Goal: Task Accomplishment & Management: Manage account settings

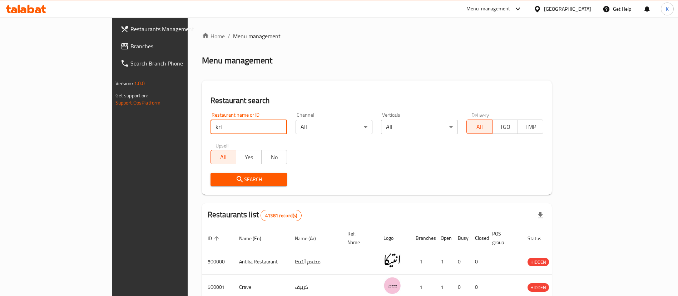
type input "[PERSON_NAME]"
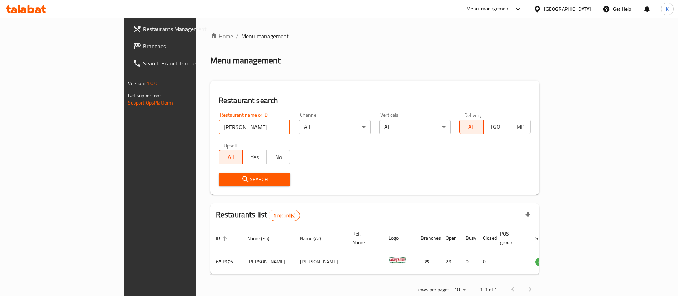
scroll to position [9, 0]
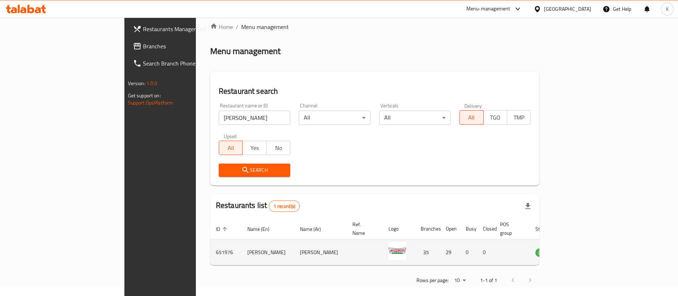
click at [592, 247] on td "enhanced table" at bounding box center [579, 251] width 25 height 25
click at [581, 249] on icon "enhanced table" at bounding box center [577, 252] width 8 height 6
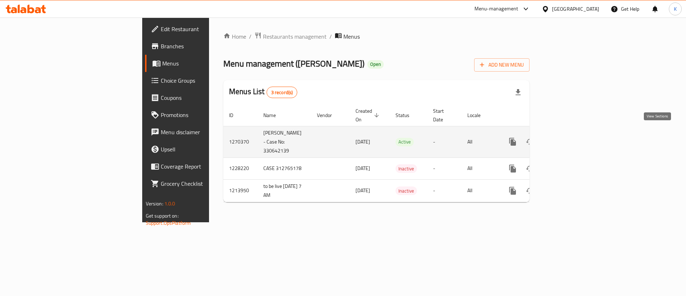
click at [573, 133] on link "enhanced table" at bounding box center [564, 141] width 17 height 17
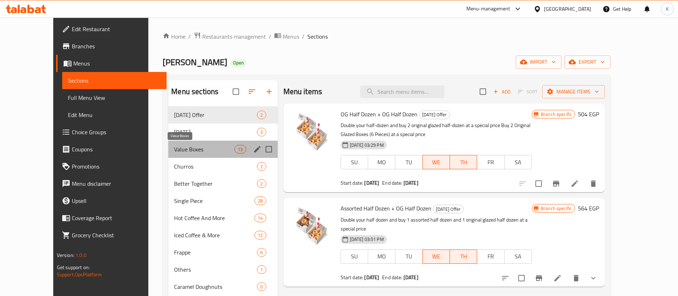
click at [174, 153] on span "Value Boxes" at bounding box center [204, 149] width 60 height 9
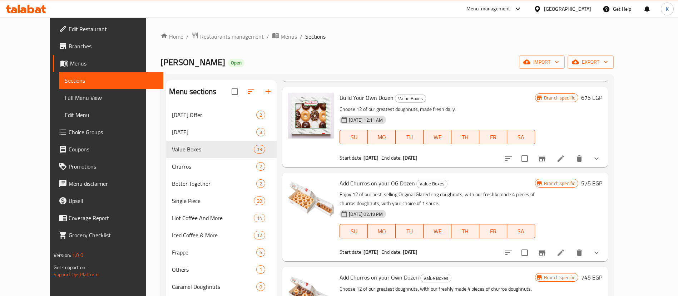
scroll to position [102, 0]
click at [605, 159] on button "show more" at bounding box center [596, 157] width 17 height 17
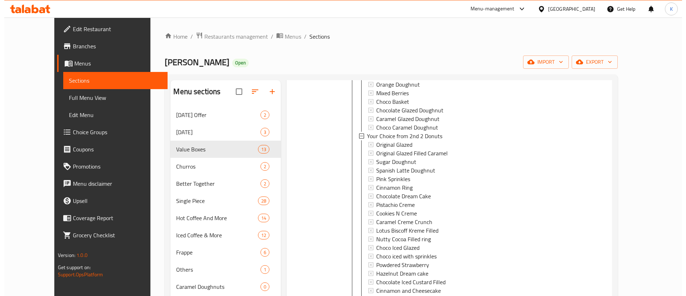
scroll to position [378, 0]
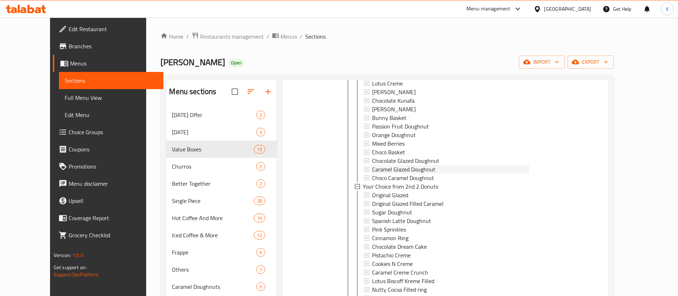
click at [394, 171] on span "Caramel Glazed Doughnut" at bounding box center [403, 169] width 63 height 9
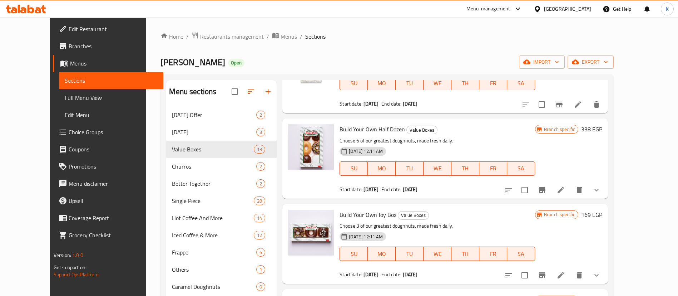
scroll to position [2156, 0]
click at [605, 181] on div at bounding box center [552, 189] width 105 height 17
click at [605, 185] on button "show more" at bounding box center [596, 189] width 17 height 17
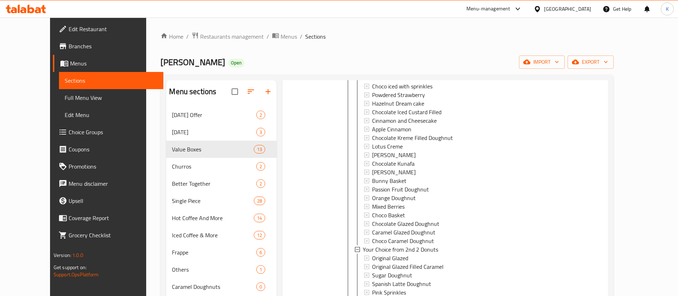
scroll to position [0, 0]
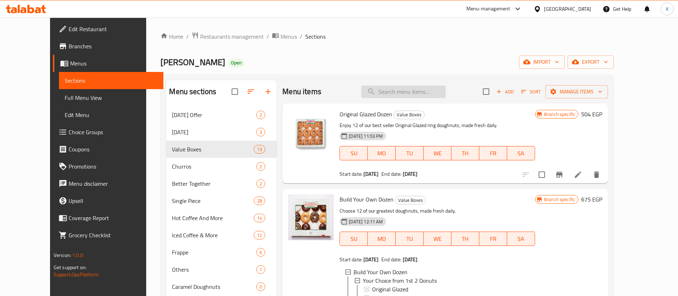
click at [416, 90] on input "search" at bounding box center [403, 91] width 84 height 13
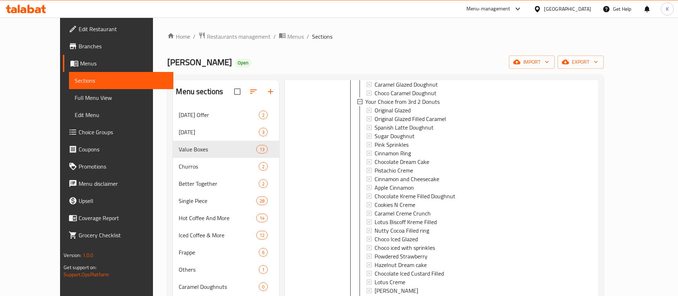
scroll to position [125, 0]
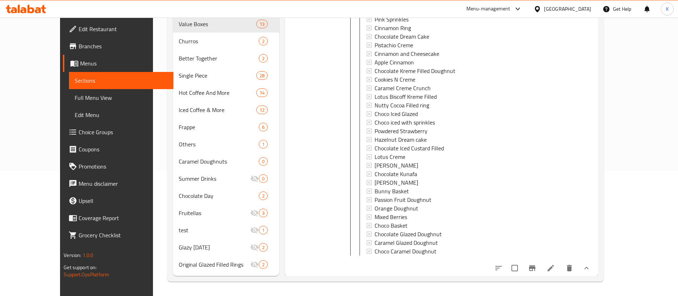
type input "half dozen"
click at [595, 260] on button "show more" at bounding box center [586, 267] width 17 height 17
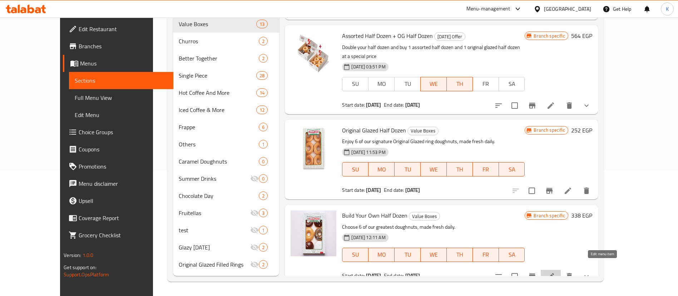
click at [555, 272] on icon at bounding box center [550, 276] width 9 height 9
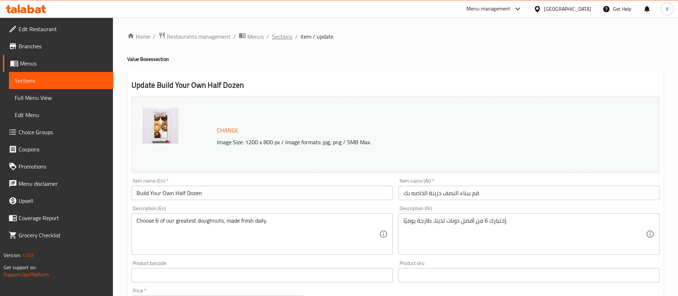
click at [291, 36] on span "Sections" at bounding box center [282, 36] width 20 height 9
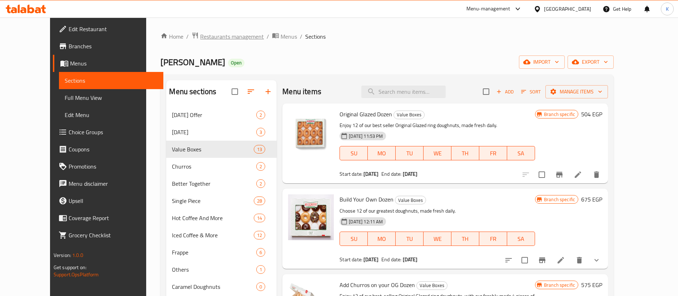
click at [209, 33] on span "Restaurants management" at bounding box center [232, 36] width 64 height 9
